Goal: Task Accomplishment & Management: Manage account settings

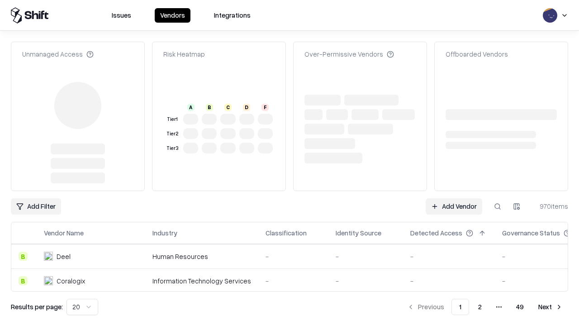
click at [454, 198] on link "Add Vendor" at bounding box center [454, 206] width 57 height 16
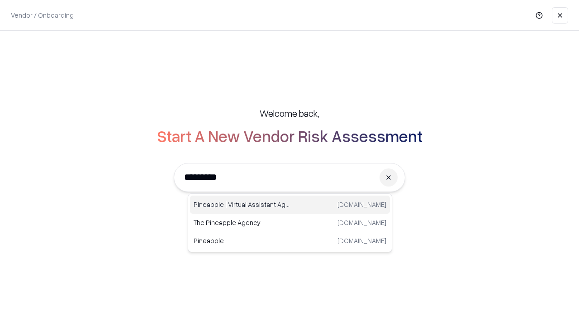
click at [290, 204] on div "Pineapple | Virtual Assistant Agency [DOMAIN_NAME]" at bounding box center [290, 204] width 200 height 18
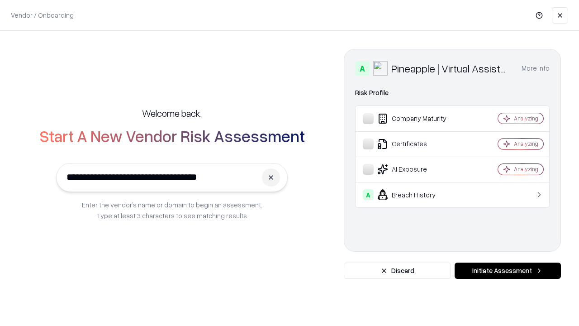
type input "**********"
click at [508, 271] on button "Initiate Assessment" at bounding box center [508, 270] width 106 height 16
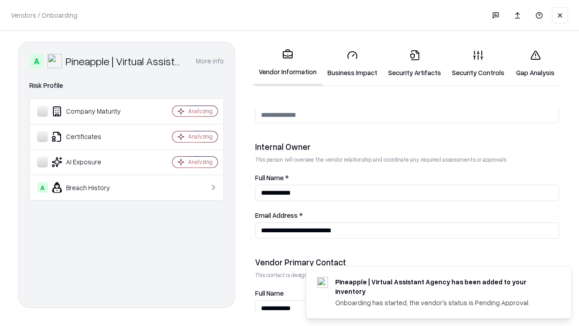
scroll to position [469, 0]
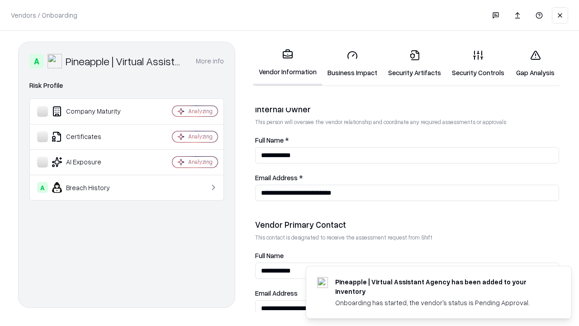
click at [414, 63] on link "Security Artifacts" at bounding box center [415, 64] width 64 height 42
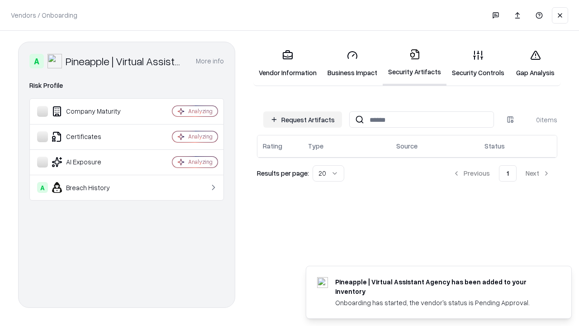
click at [303, 119] on button "Request Artifacts" at bounding box center [302, 119] width 79 height 16
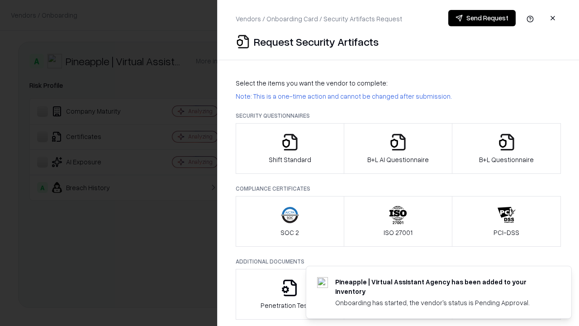
click at [506, 148] on icon "button" at bounding box center [507, 142] width 18 height 18
click at [398, 148] on icon "button" at bounding box center [398, 142] width 18 height 18
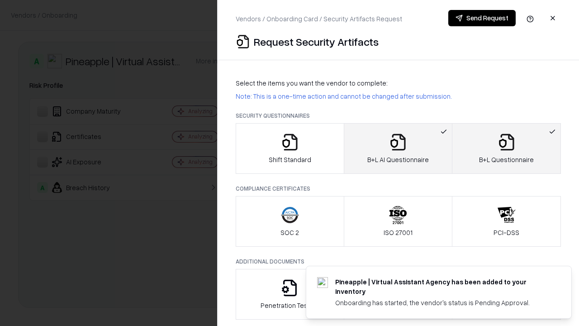
click at [482, 18] on button "Send Request" at bounding box center [481, 18] width 67 height 16
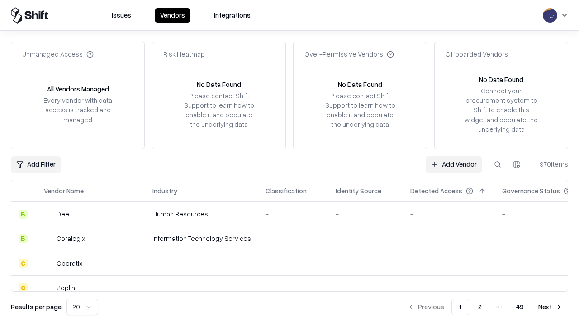
click at [498, 164] on button at bounding box center [498, 164] width 16 height 16
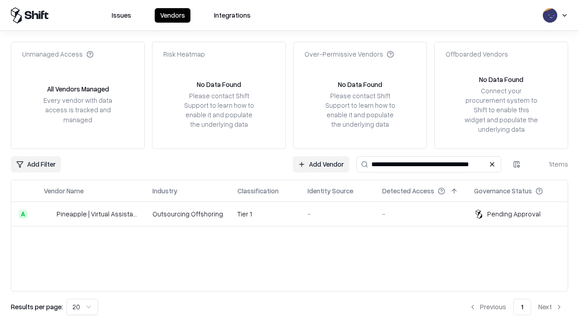
type input "**********"
click at [295, 214] on td "Tier 1" at bounding box center [265, 214] width 70 height 24
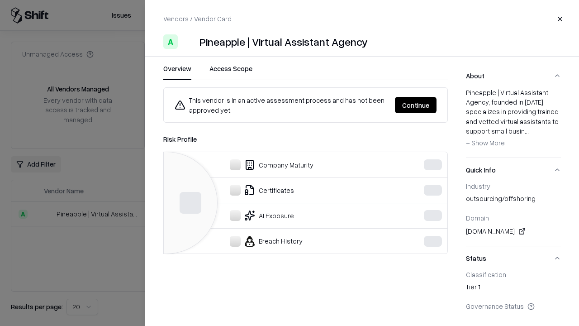
click at [416, 105] on button "Continue" at bounding box center [416, 105] width 42 height 16
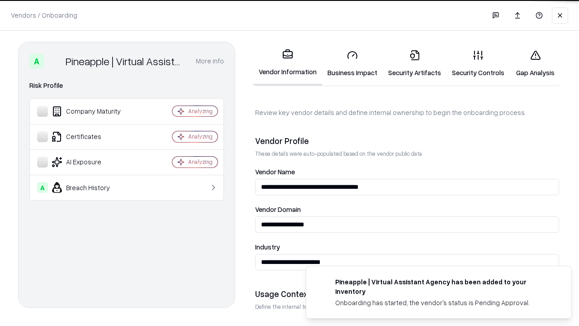
click at [414, 63] on link "Security Artifacts" at bounding box center [415, 64] width 64 height 42
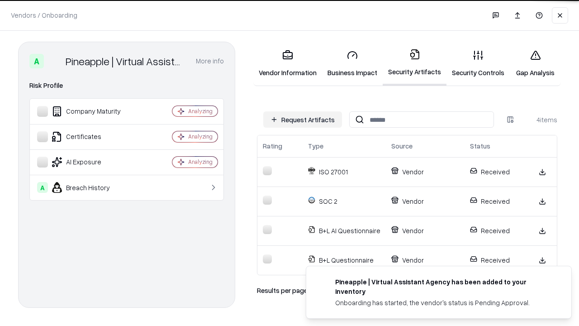
click at [535, 63] on link "Gap Analysis" at bounding box center [535, 64] width 51 height 42
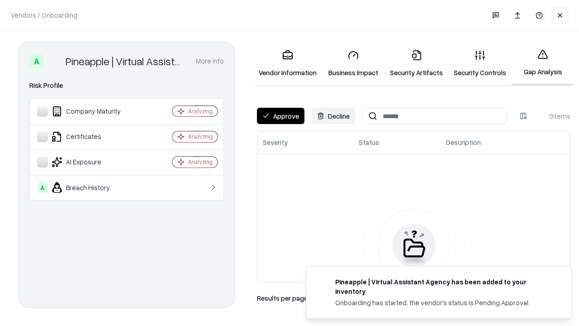
click at [281, 116] on button "Approve" at bounding box center [281, 116] width 48 height 16
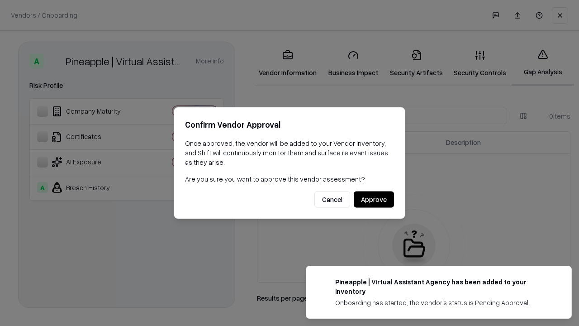
click at [374, 199] on button "Approve" at bounding box center [374, 199] width 40 height 16
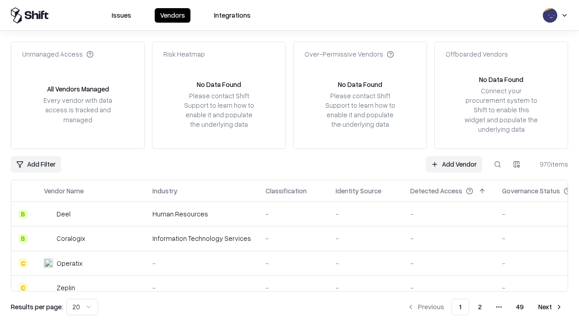
type input "**********"
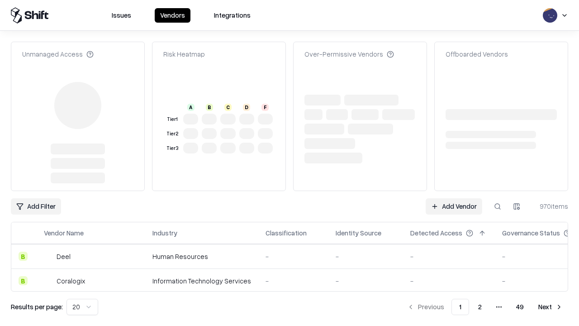
click at [454, 198] on link "Add Vendor" at bounding box center [454, 206] width 57 height 16
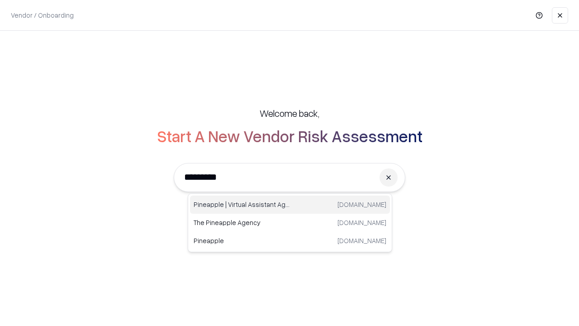
click at [290, 204] on div "Pineapple | Virtual Assistant Agency [DOMAIN_NAME]" at bounding box center [290, 204] width 200 height 18
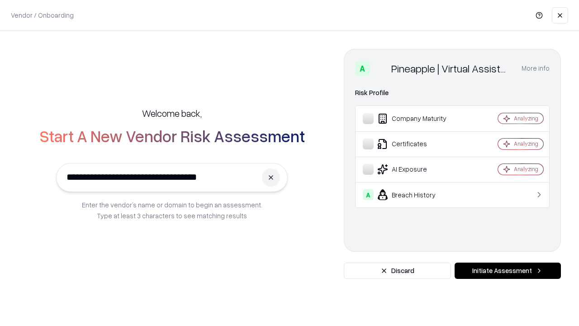
type input "**********"
click at [508, 271] on button "Initiate Assessment" at bounding box center [508, 270] width 106 height 16
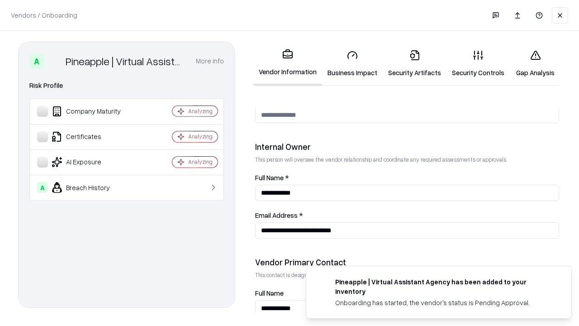
scroll to position [469, 0]
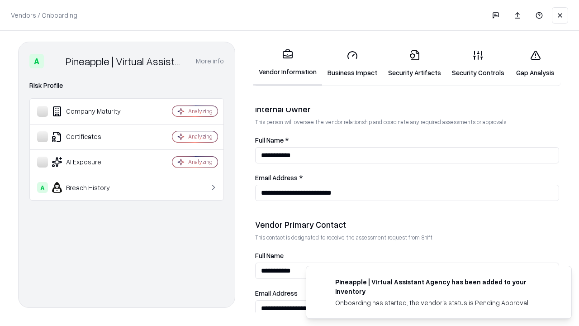
click at [535, 63] on link "Gap Analysis" at bounding box center [535, 64] width 51 height 42
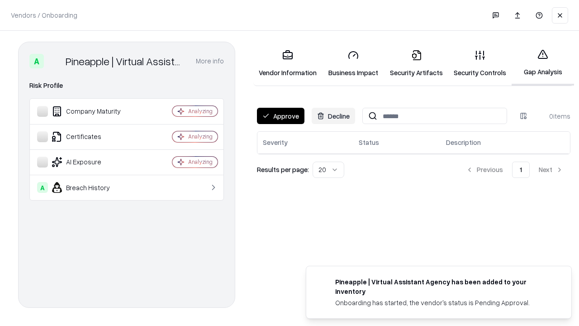
click at [281, 116] on button "Approve" at bounding box center [281, 116] width 48 height 16
